Goal: Find specific fact: Find contact information

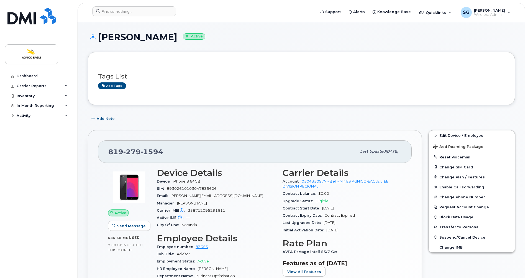
scroll to position [44, 0]
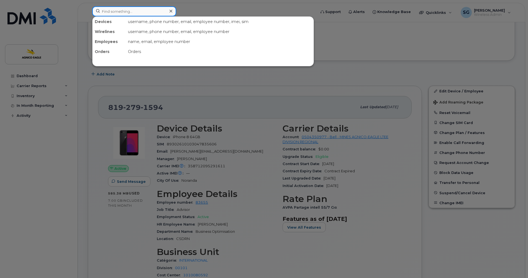
drag, startPoint x: 0, startPoint y: 0, endPoint x: 134, endPoint y: 14, distance: 135.1
click at [134, 14] on input at bounding box center [134, 11] width 84 height 10
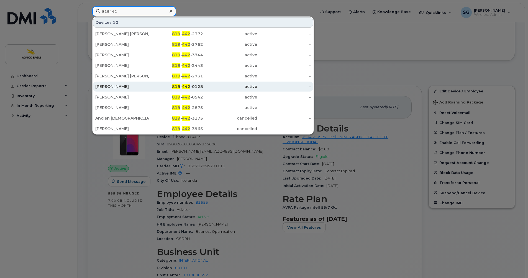
type input "819442"
click at [190, 88] on span "442" at bounding box center [186, 86] width 8 height 5
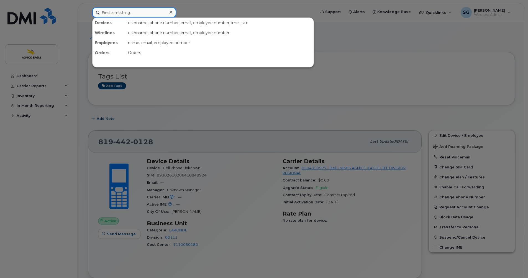
click at [148, 13] on input at bounding box center [134, 12] width 84 height 10
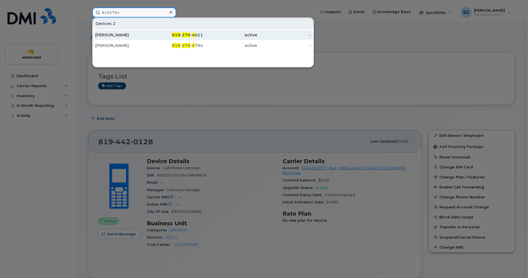
type input "8192794"
click at [186, 34] on span "279" at bounding box center [186, 34] width 8 height 5
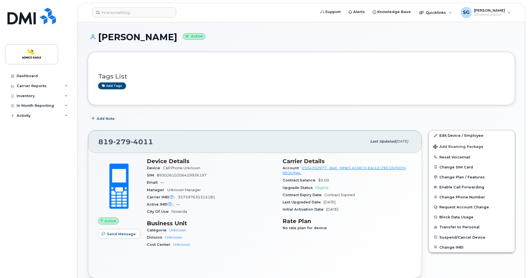
drag, startPoint x: 32, startPoint y: 159, endPoint x: 22, endPoint y: 156, distance: 10.4
click at [32, 159] on div "Dashboard Carrier Reports Monthly Billing Roaming Reports Suspended Devices Sus…" at bounding box center [39, 170] width 68 height 198
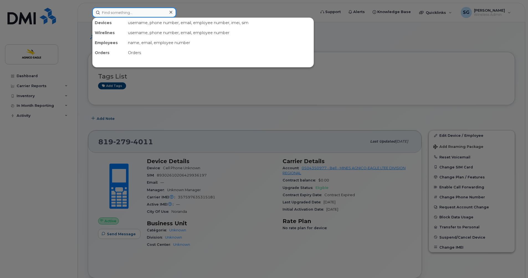
click at [147, 12] on input at bounding box center [134, 12] width 84 height 10
paste input "[PERSON_NAME]"
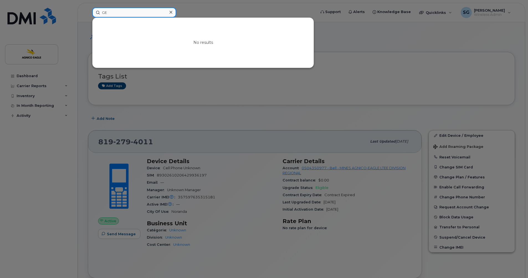
type input "G"
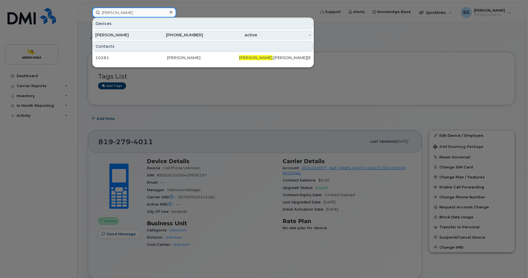
type input "[PERSON_NAME]"
click at [117, 36] on div "[PERSON_NAME]" at bounding box center [122, 35] width 54 height 6
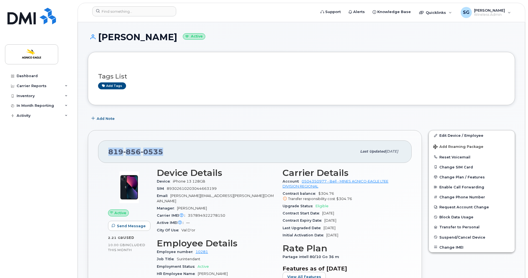
drag, startPoint x: 164, startPoint y: 151, endPoint x: 101, endPoint y: 147, distance: 62.5
click at [102, 147] on div "819 856 0535 Last updated Oct 10, 2025" at bounding box center [255, 151] width 314 height 22
copy span "819 856 0535"
click at [14, 121] on div "Dashboard Carrier Reports Monthly Billing Roaming Reports Suspended Devices Sus…" at bounding box center [39, 170] width 68 height 198
click at [142, 10] on input at bounding box center [134, 11] width 84 height 10
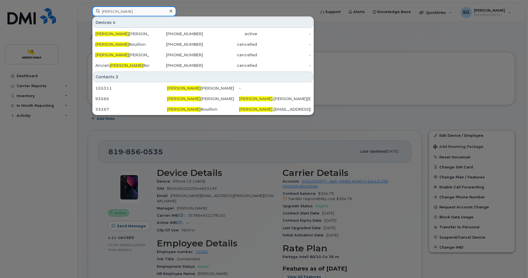
type input "sylvie"
